Goal: Navigation & Orientation: Find specific page/section

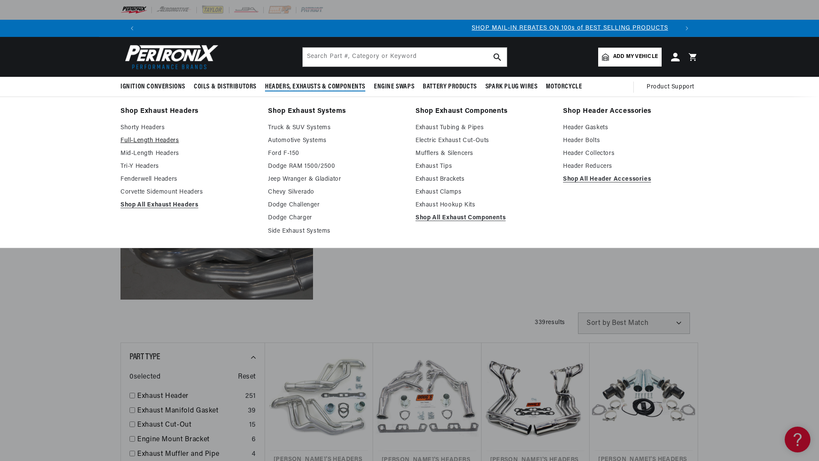
scroll to position [0, 536]
click at [156, 139] on link "Full-Length Headers" at bounding box center [187, 140] width 135 height 10
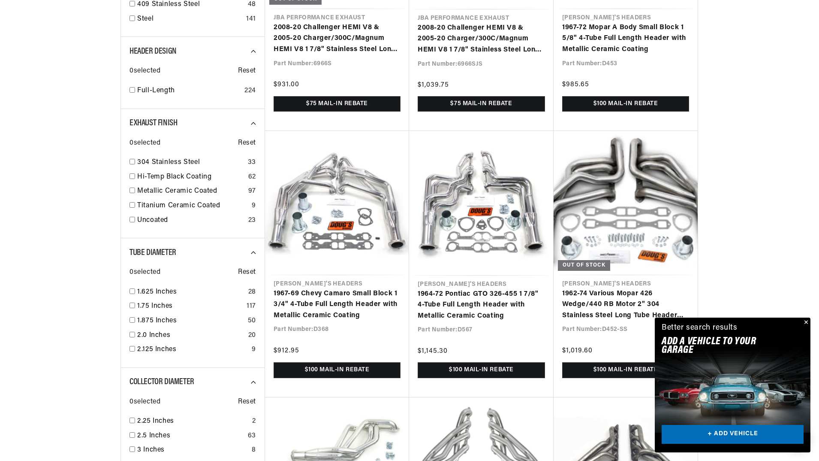
scroll to position [0, 536]
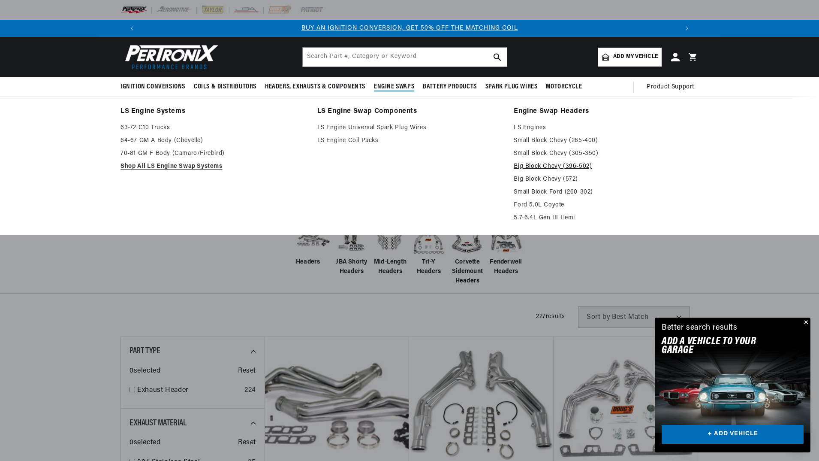
click at [564, 167] on link "Big Block Chevy (396-502)" at bounding box center [606, 166] width 185 height 10
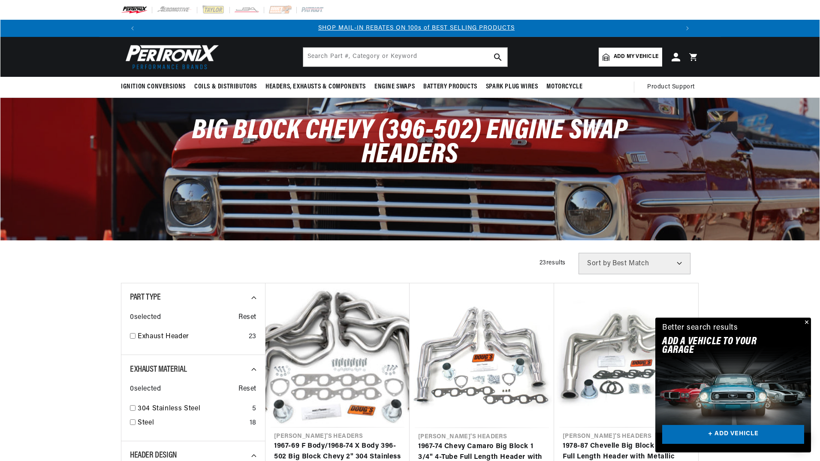
scroll to position [0, 536]
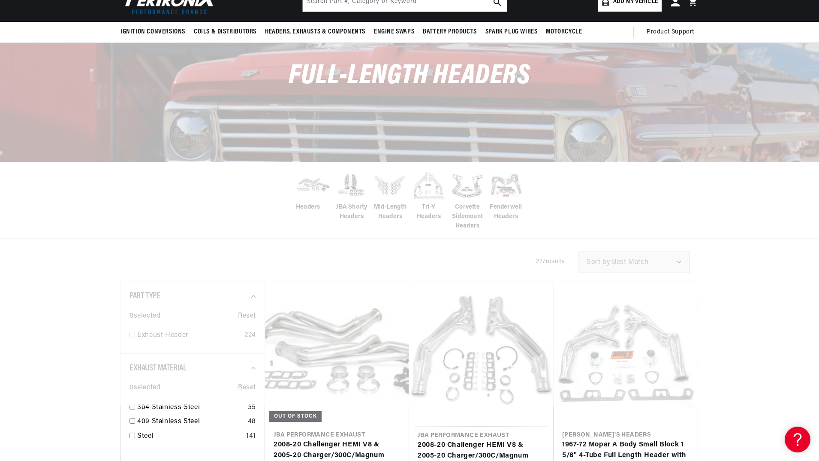
scroll to position [259, 0]
